Goal: Check status: Check status

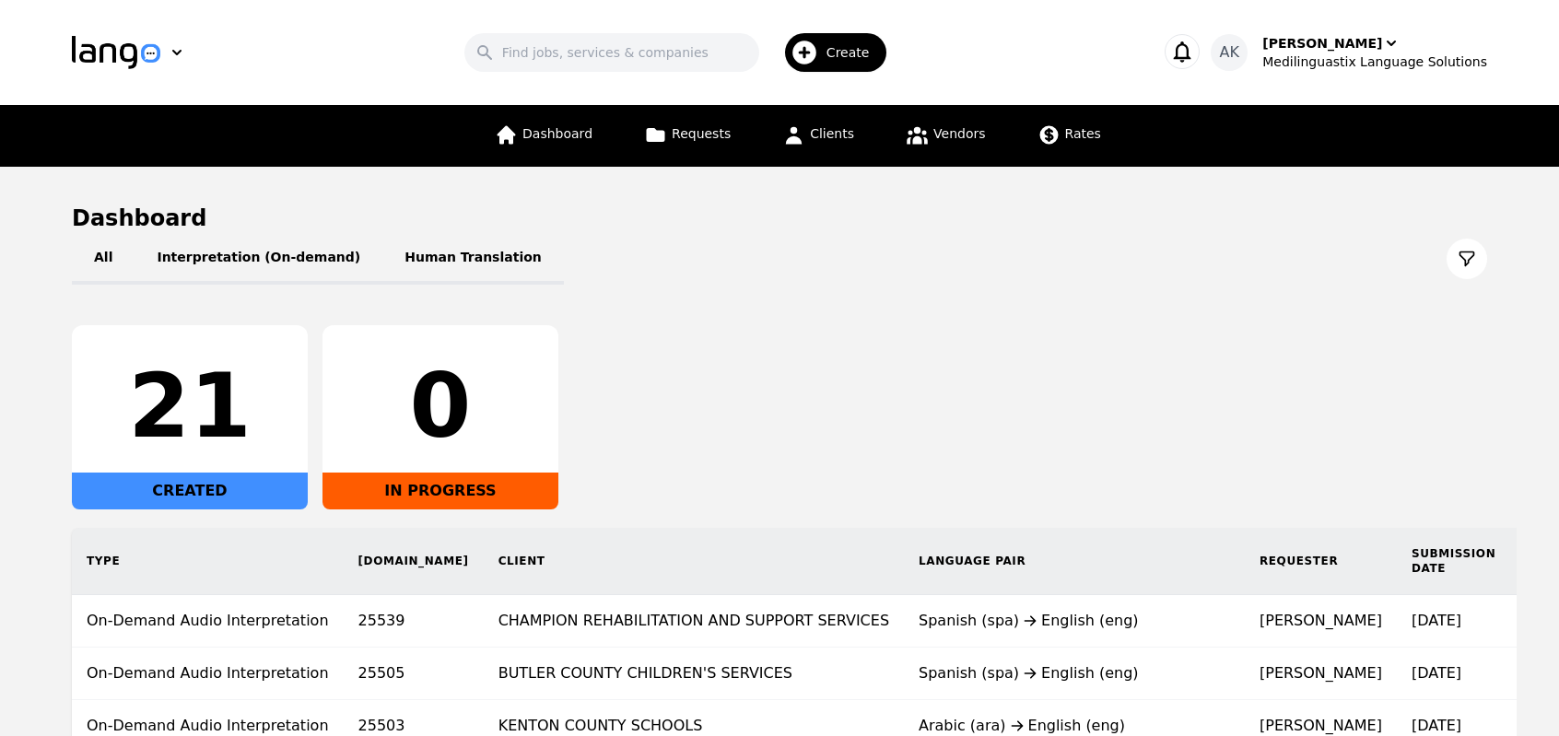
click at [35, 436] on main "Dashboard All Interpretation (On-demand) Human Translation 21 CREATED 0 IN PROG…" at bounding box center [779, 544] width 1559 height 754
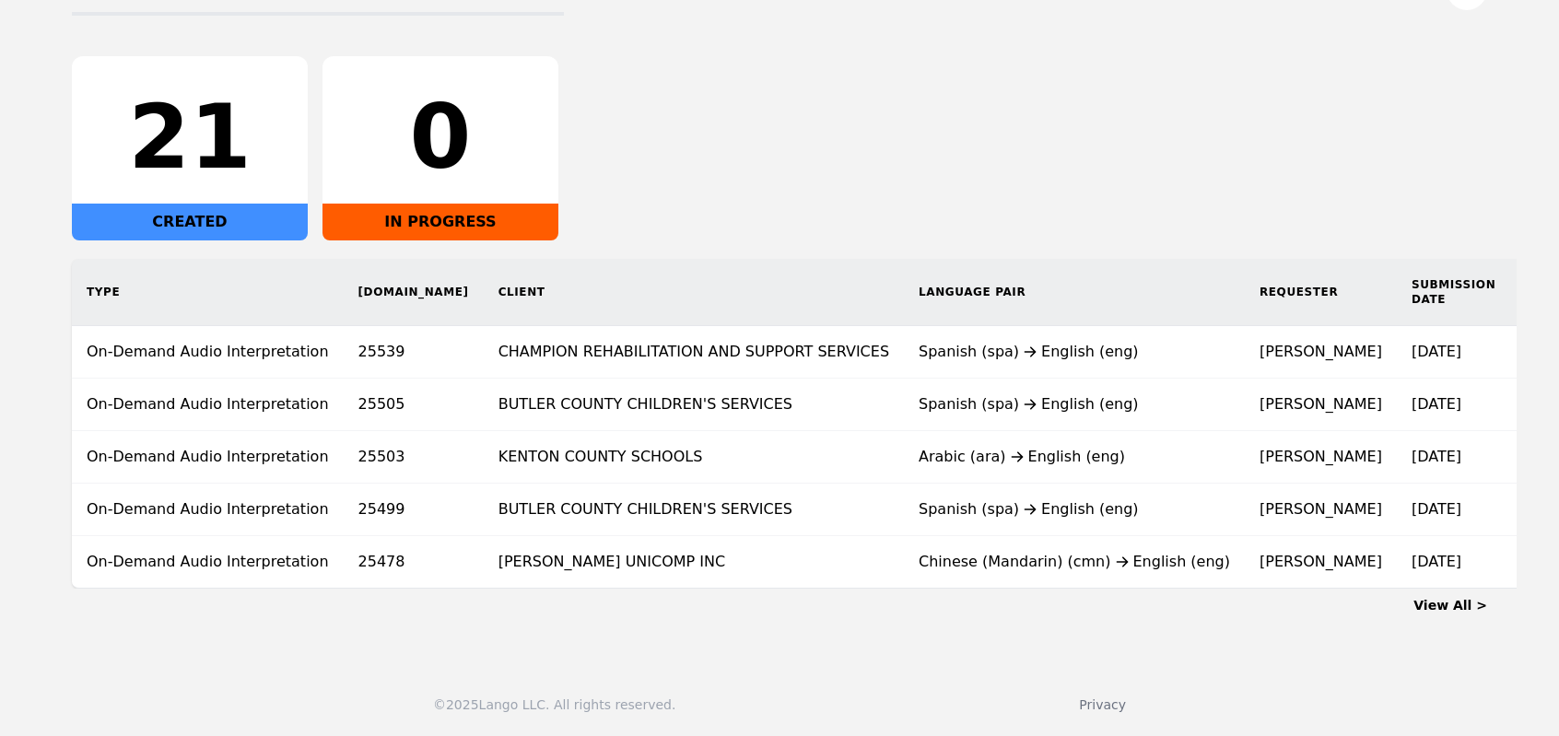
scroll to position [280, 0]
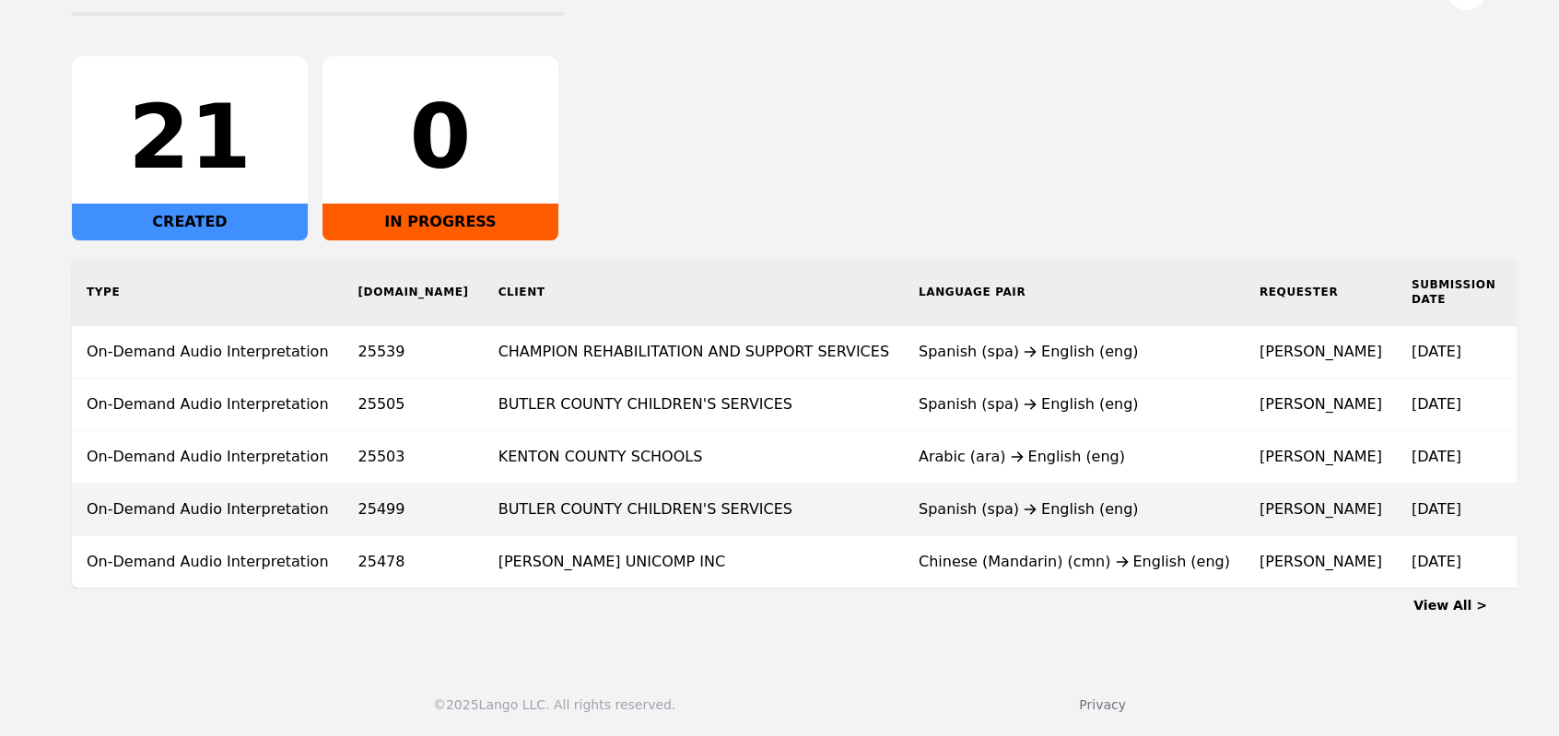
click at [650, 498] on td "BUTLER COUNTY CHILDREN'S SERVICES" at bounding box center [694, 510] width 420 height 53
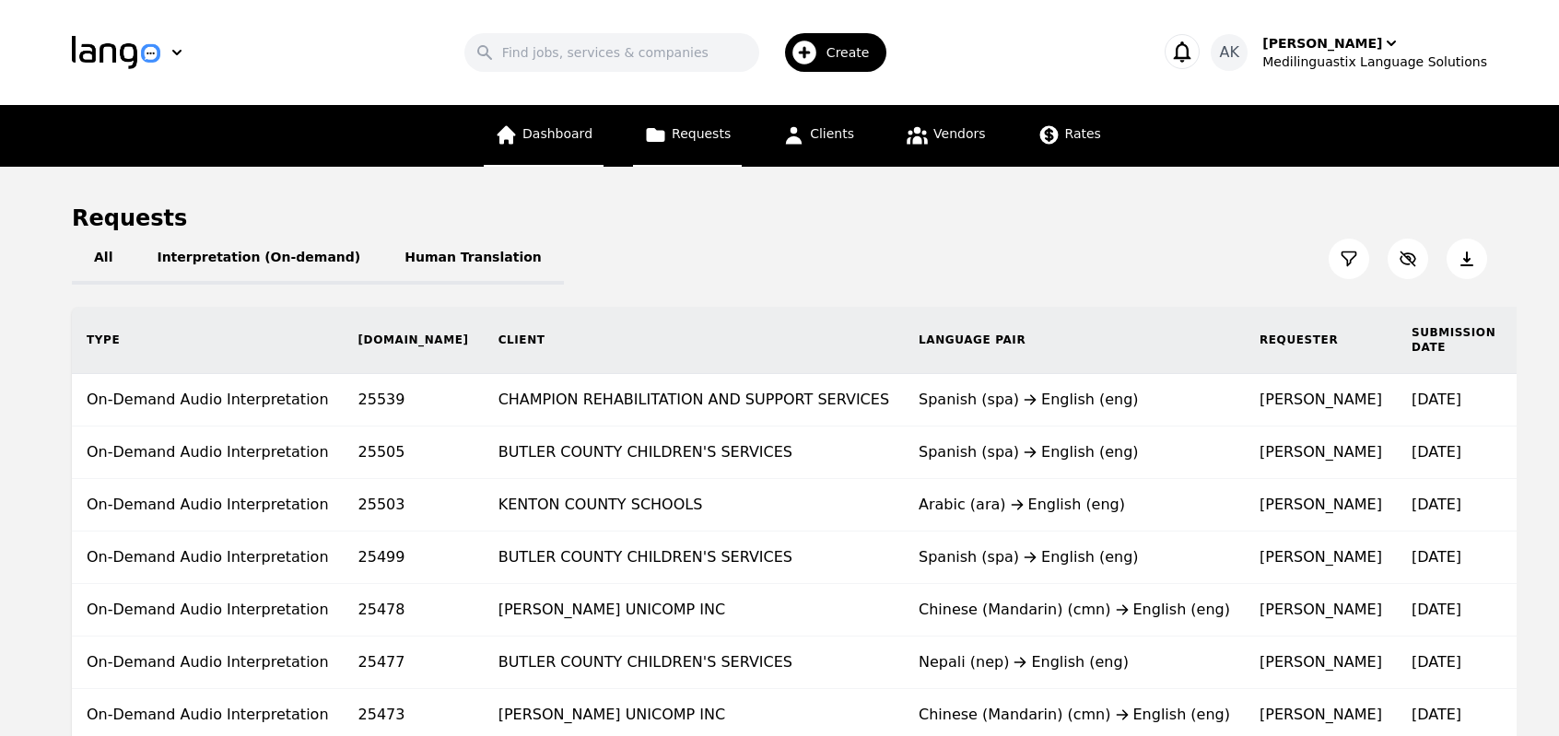
click at [577, 137] on span "Dashboard" at bounding box center [557, 133] width 70 height 15
